Goal: Find specific page/section: Find specific page/section

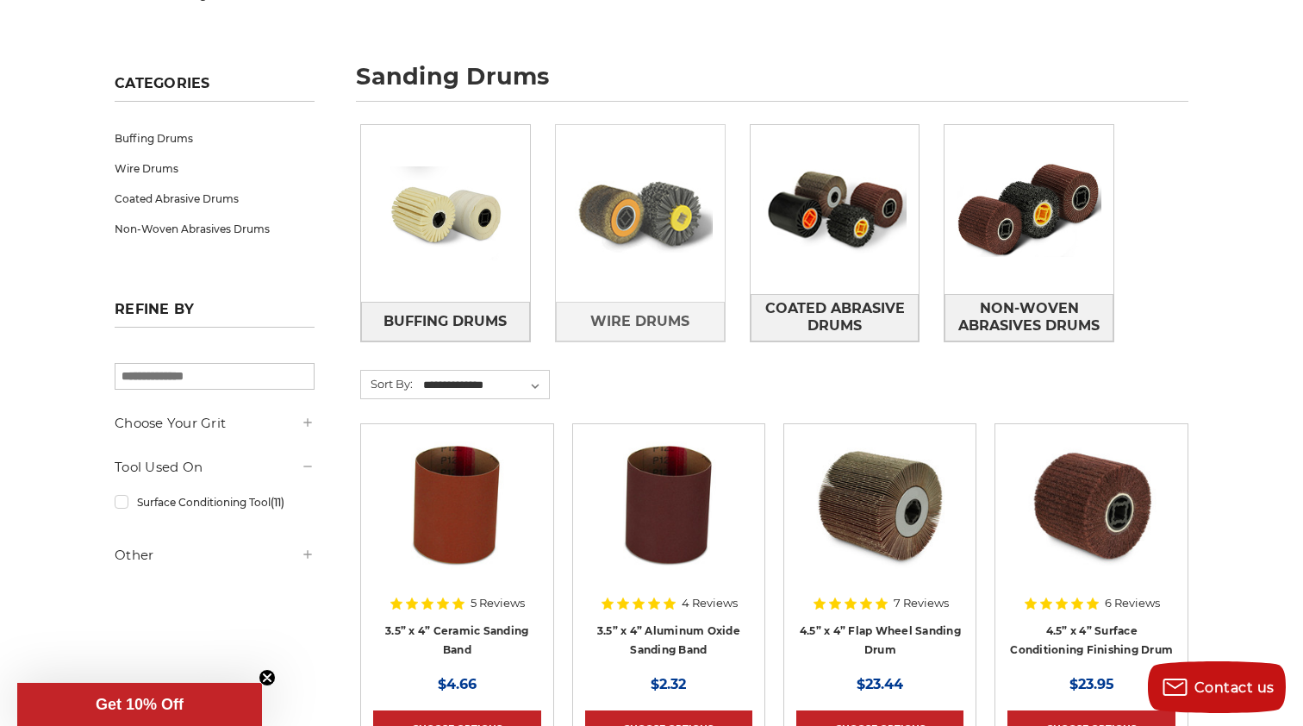
scroll to position [205, 0]
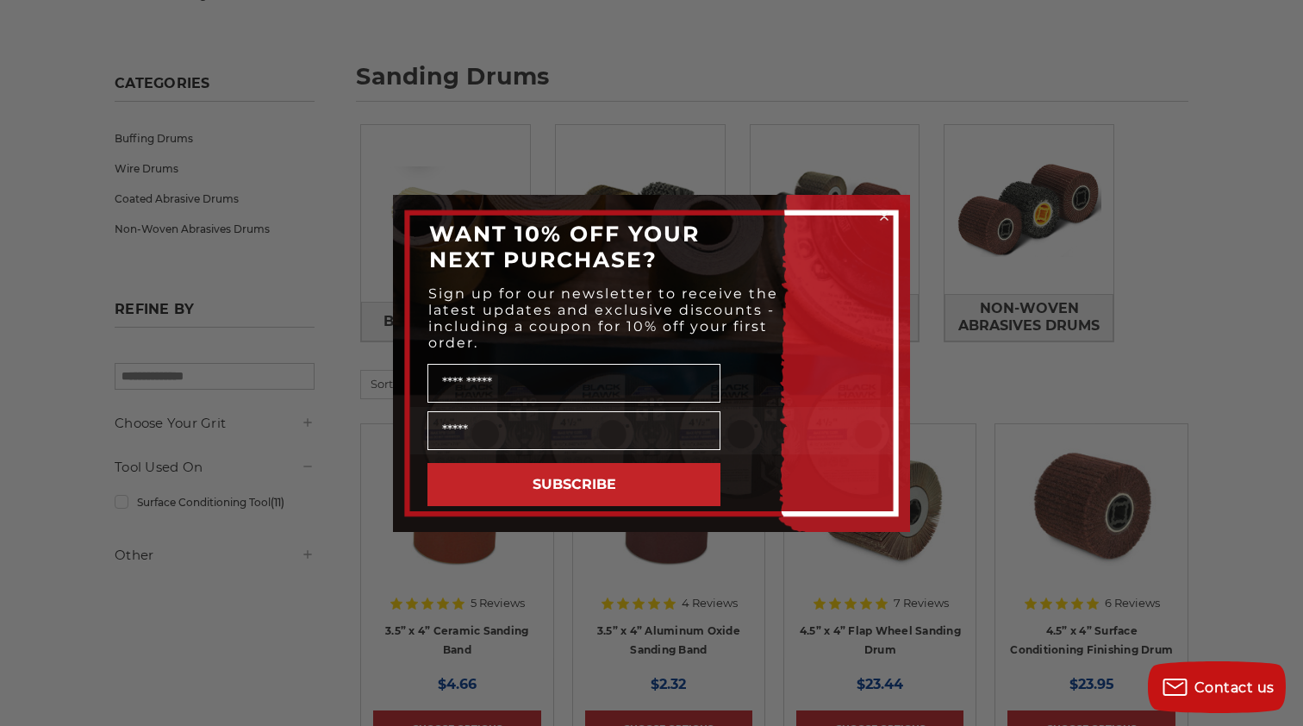
click at [885, 217] on icon "Close dialog" at bounding box center [884, 216] width 7 height 7
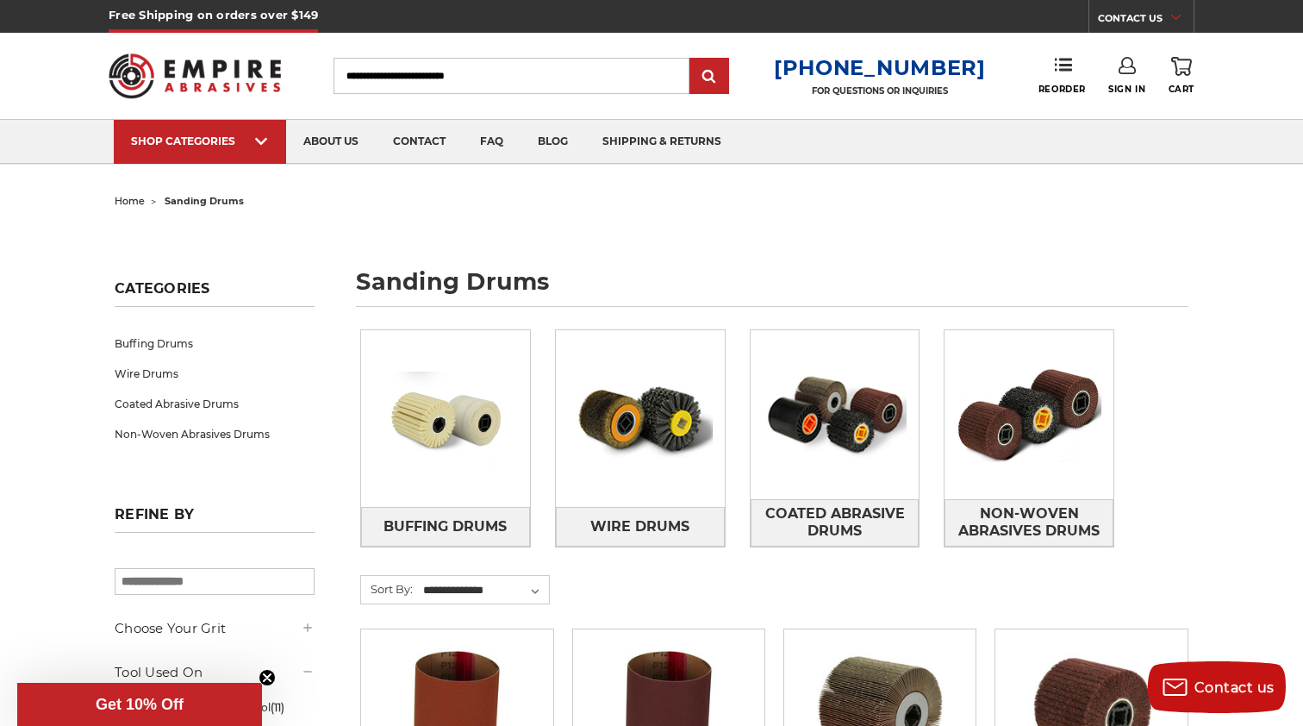
scroll to position [0, 0]
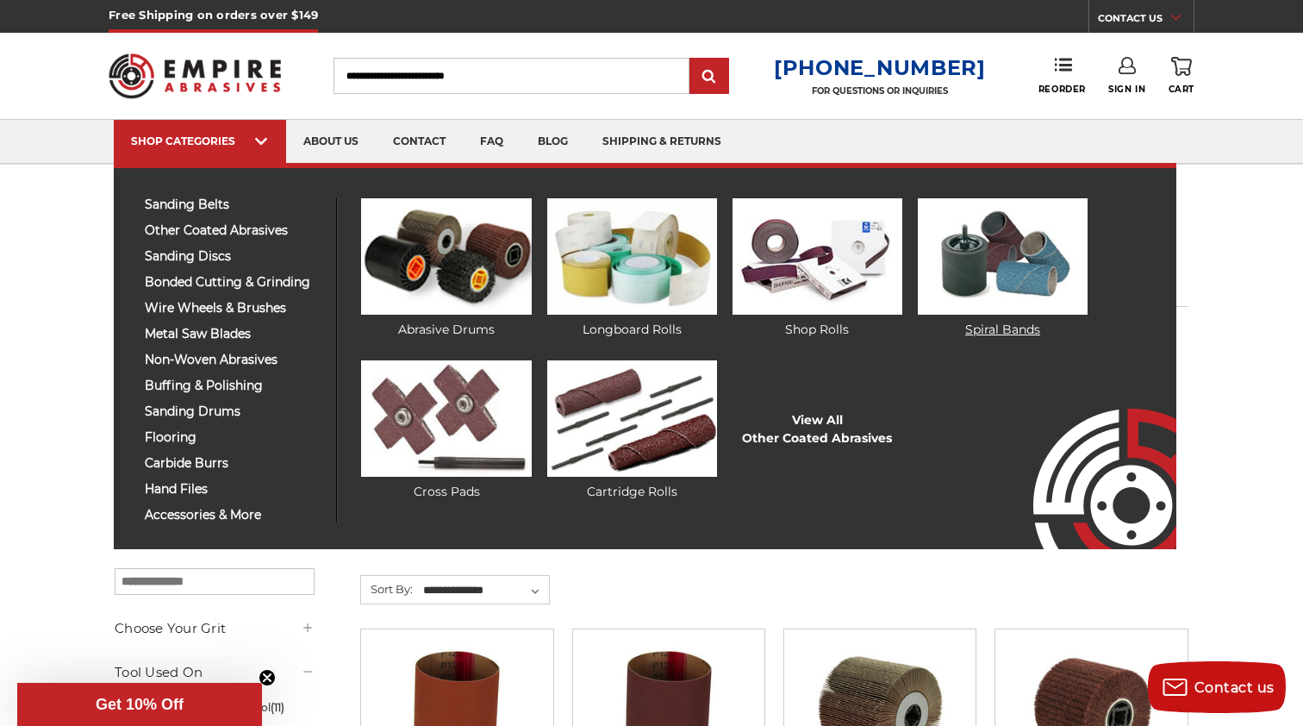
click at [981, 266] on img at bounding box center [1003, 256] width 170 height 116
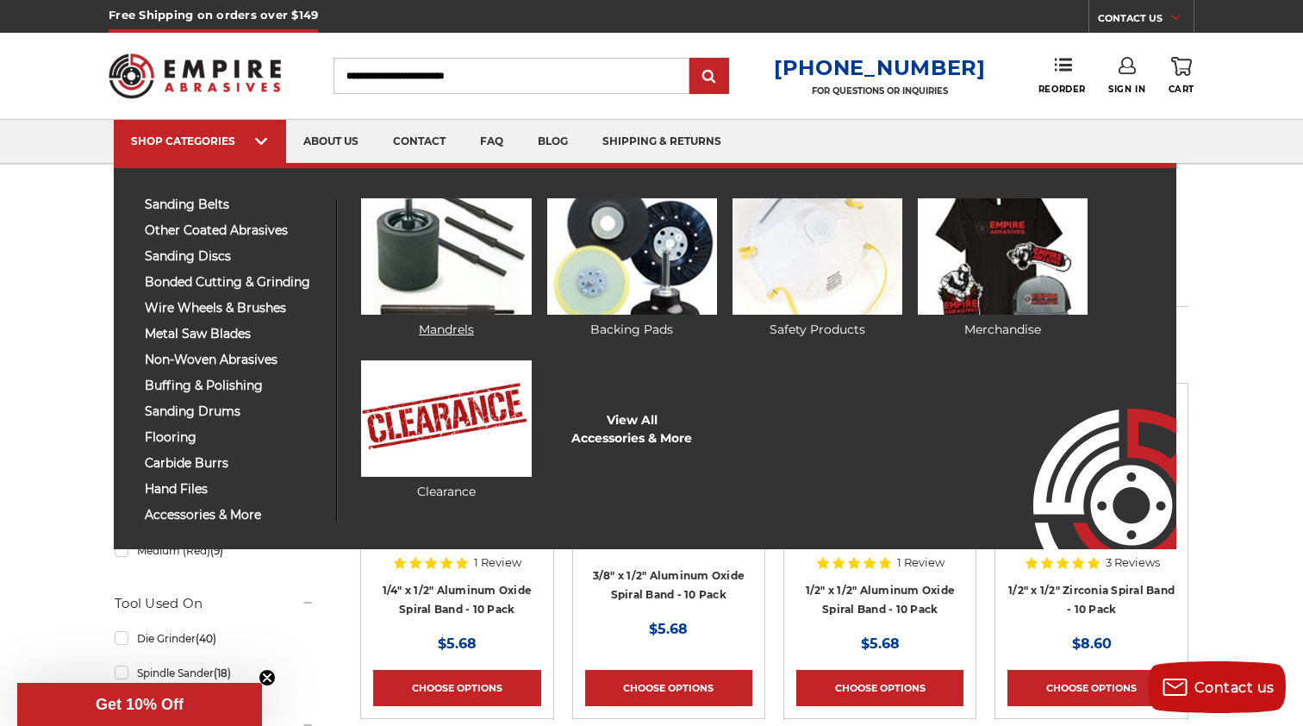
click at [415, 263] on img at bounding box center [446, 256] width 170 height 116
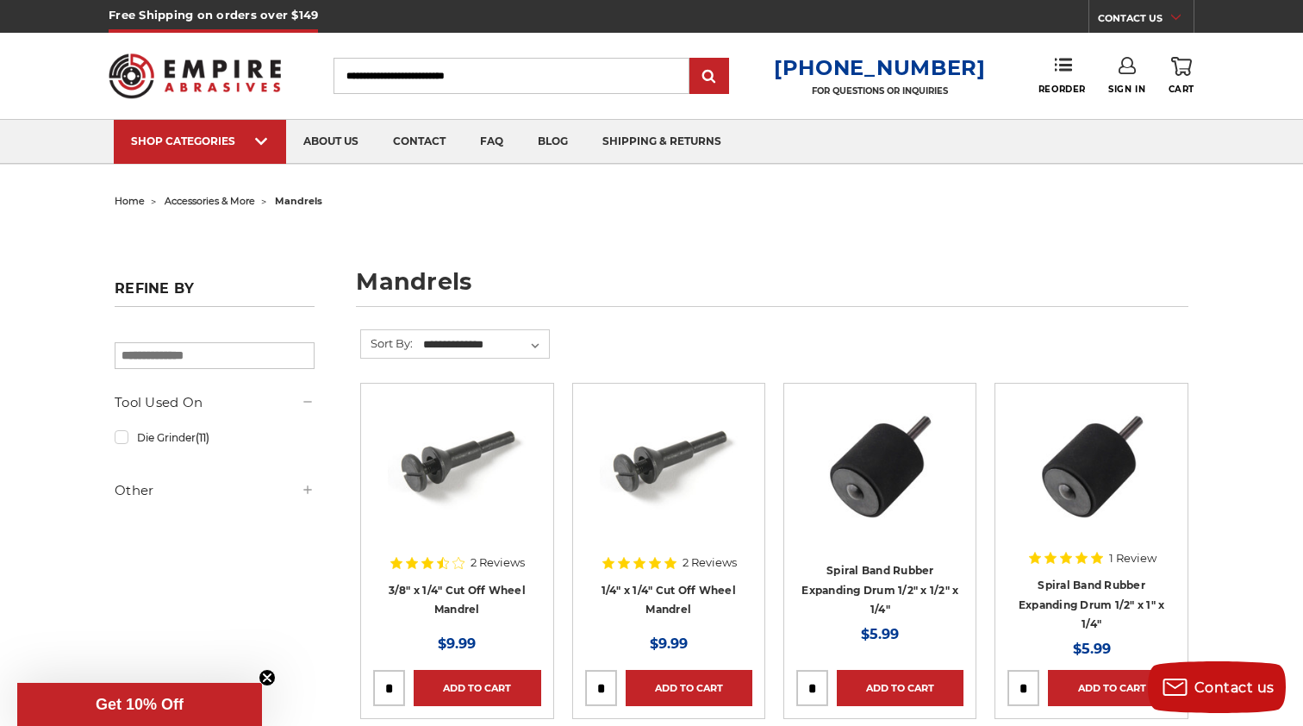
click at [203, 203] on span "accessories & more" at bounding box center [210, 201] width 90 height 12
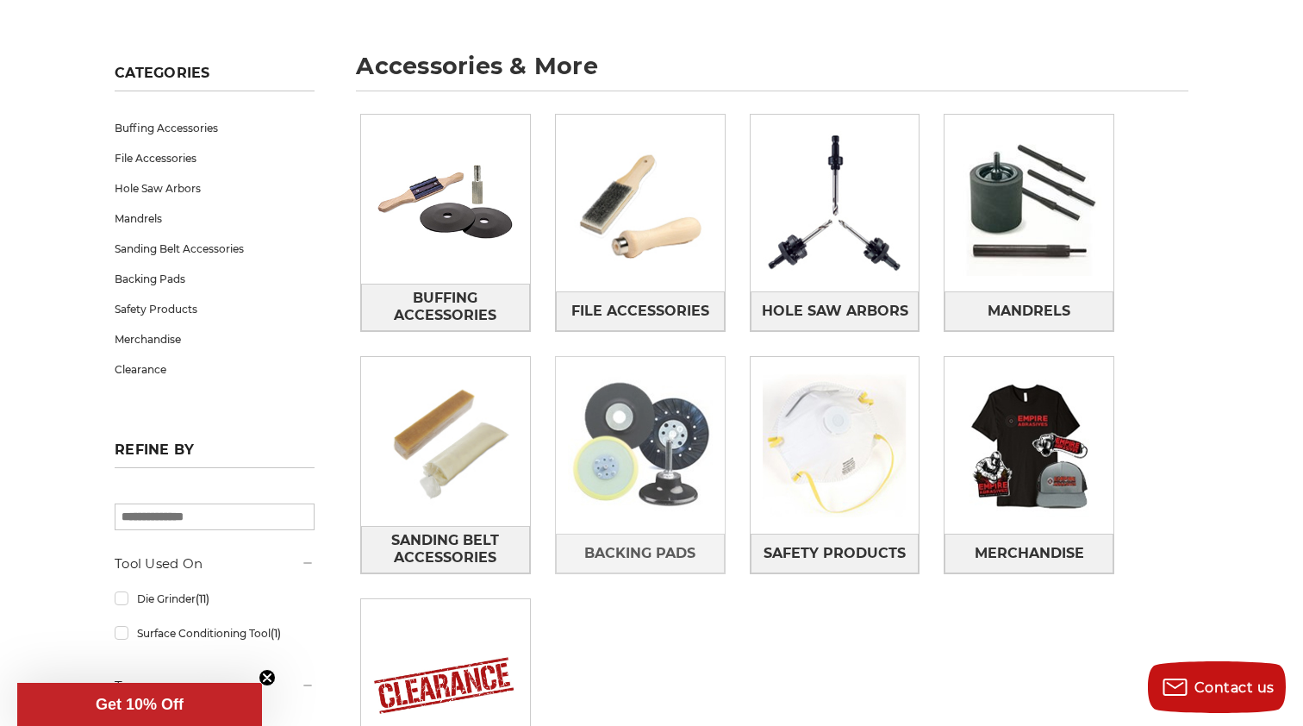
click at [664, 458] on img at bounding box center [640, 445] width 169 height 169
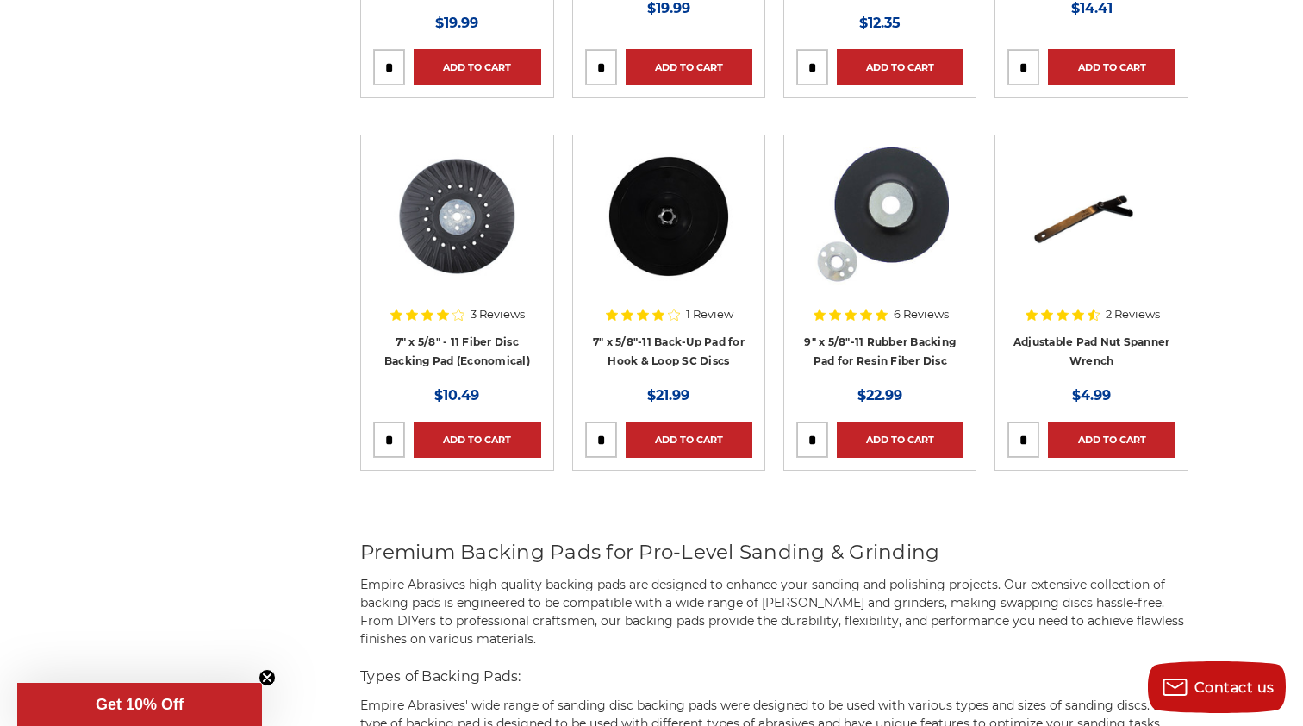
scroll to position [2860, 0]
